Goal: Task Accomplishment & Management: Manage account settings

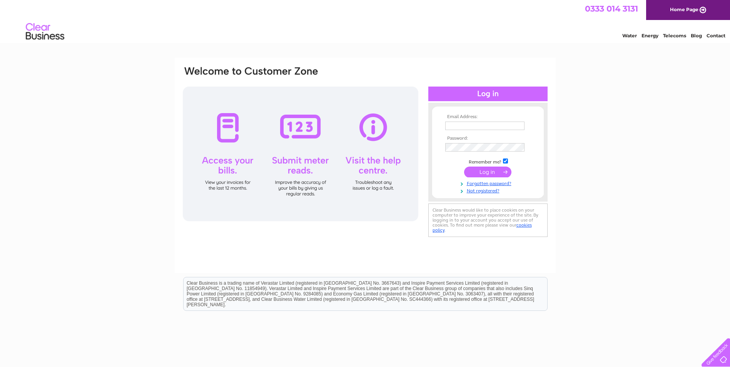
click at [463, 127] on input "text" at bounding box center [484, 126] width 79 height 8
type input "[PERSON_NAME][EMAIL_ADDRESS][PERSON_NAME][DOMAIN_NAME]"
click at [488, 172] on input "submit" at bounding box center [487, 172] width 47 height 11
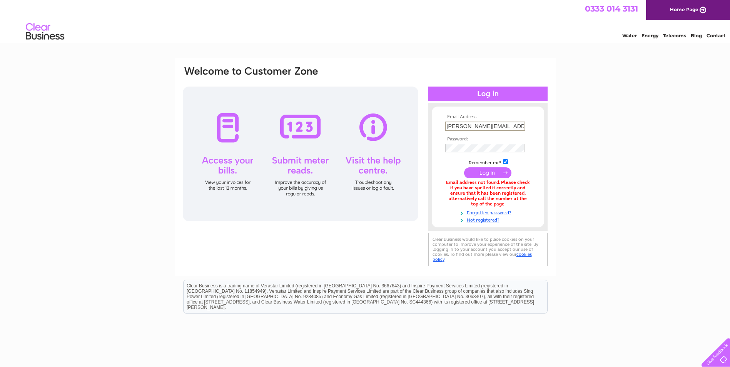
drag, startPoint x: 458, startPoint y: 118, endPoint x: 380, endPoint y: 117, distance: 77.7
click at [690, 38] on div "Email Address: [PERSON_NAME][EMAIL_ADDRESS][PERSON_NAME][DOMAIN_NAME] Password:" at bounding box center [695, 35] width 11 height 8
type input "[PERSON_NAME][EMAIL_ADDRESS][PERSON_NAME][DOMAIN_NAME][PERSON_NAME]"
click at [492, 174] on input "submit" at bounding box center [487, 172] width 47 height 11
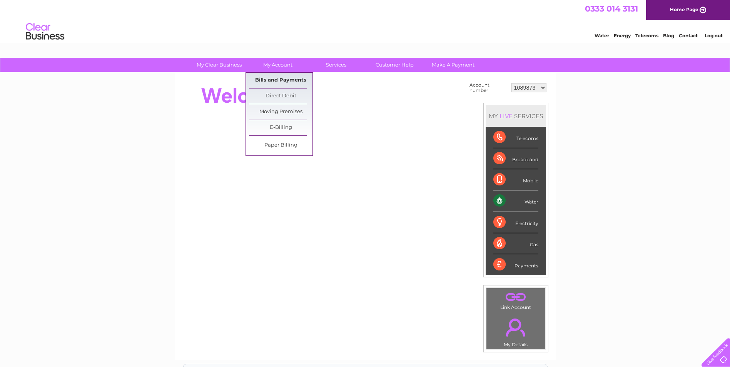
click at [282, 78] on link "Bills and Payments" at bounding box center [280, 80] width 63 height 15
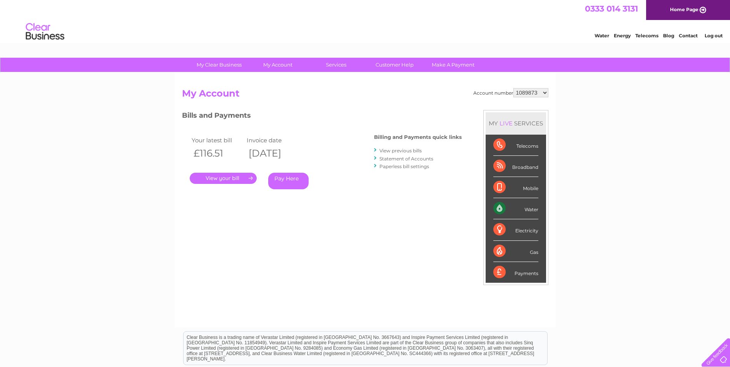
click at [539, 96] on select "1089873 1089874 1089876 1089877 1089878 1138542 1144636 30274067" at bounding box center [530, 92] width 35 height 9
select select "1089874"
click at [513, 88] on select "1089873 1089874 1089876 1089877 1089878 1138542 1144636 30274067" at bounding box center [530, 92] width 35 height 9
click at [232, 177] on link "." at bounding box center [223, 178] width 67 height 11
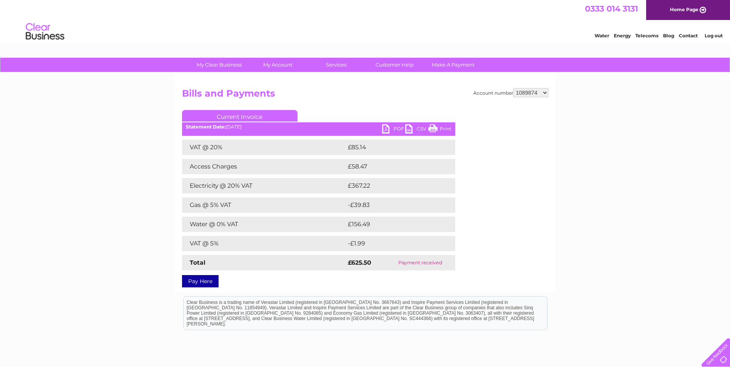
click at [401, 128] on link "PDF" at bounding box center [393, 129] width 23 height 11
